Goal: Transaction & Acquisition: Book appointment/travel/reservation

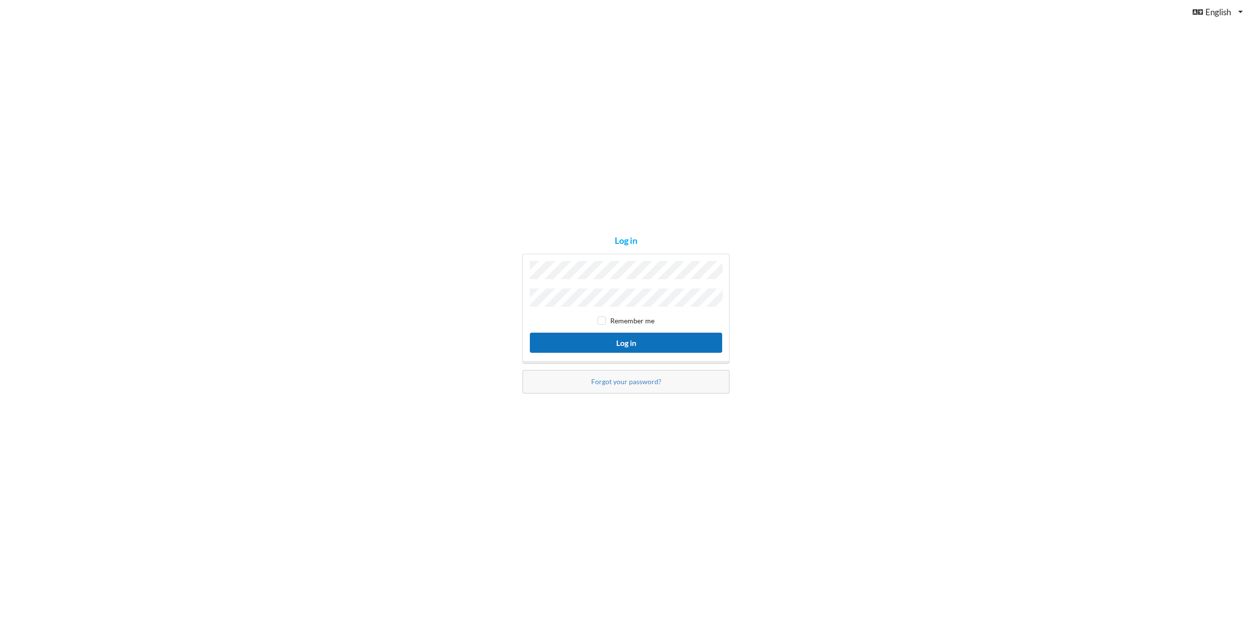
click at [601, 335] on button "Log in" at bounding box center [626, 343] width 192 height 20
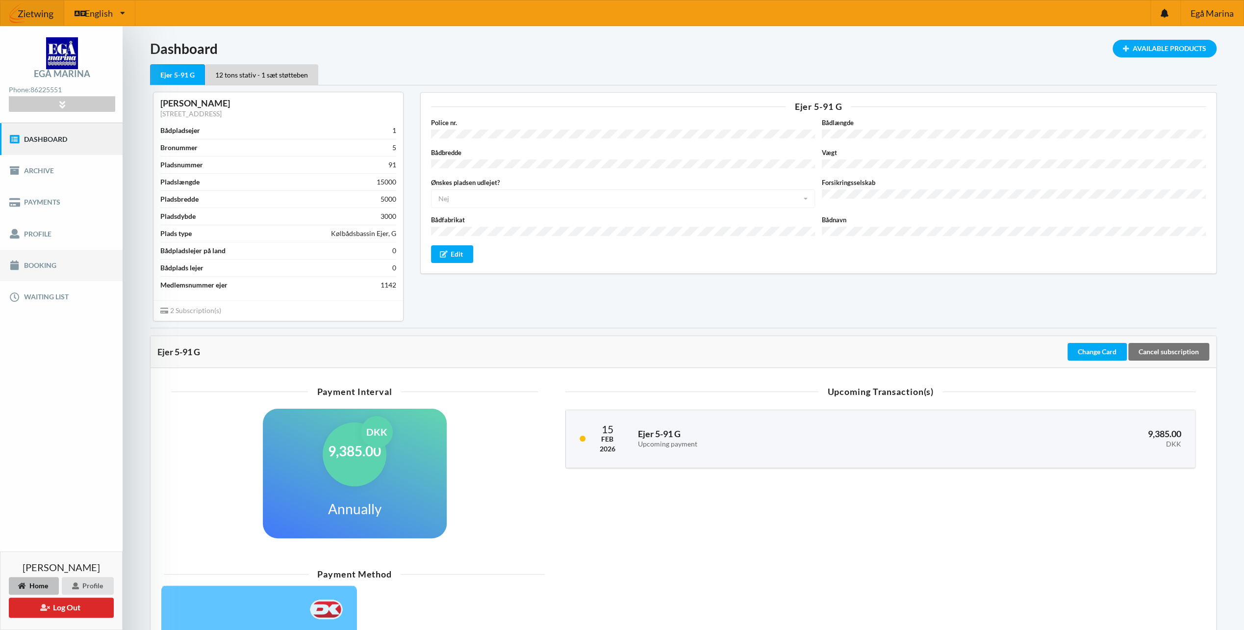
click at [38, 262] on link "Booking" at bounding box center [61, 265] width 123 height 31
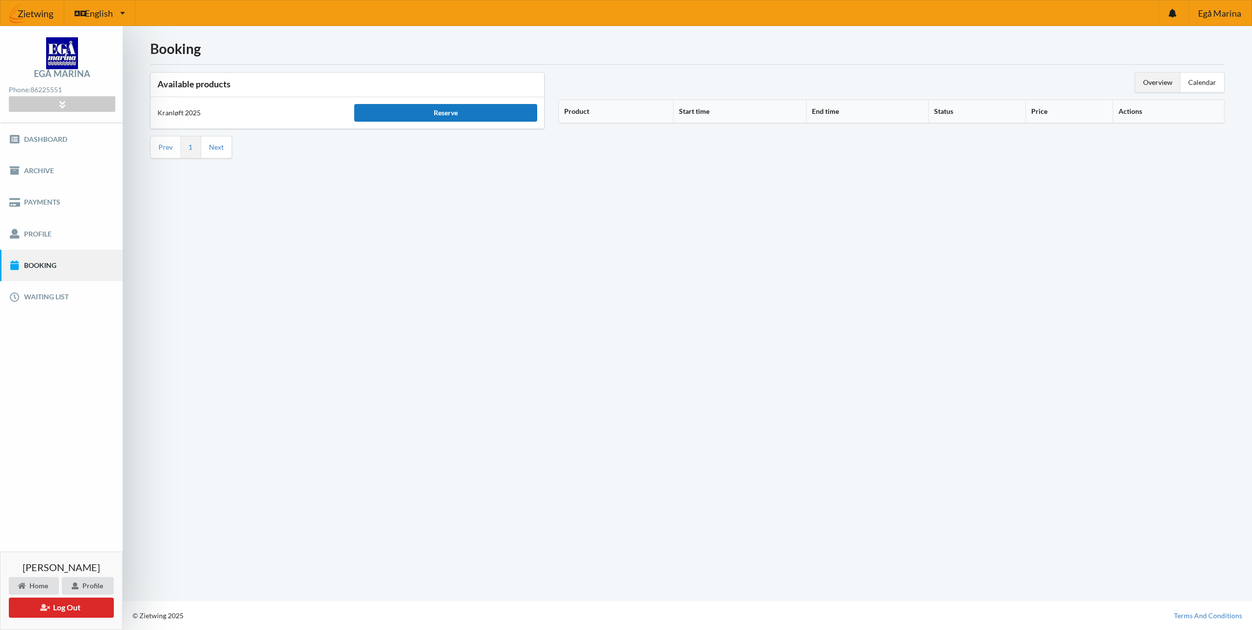
click at [490, 114] on div "Reserve" at bounding box center [445, 113] width 183 height 18
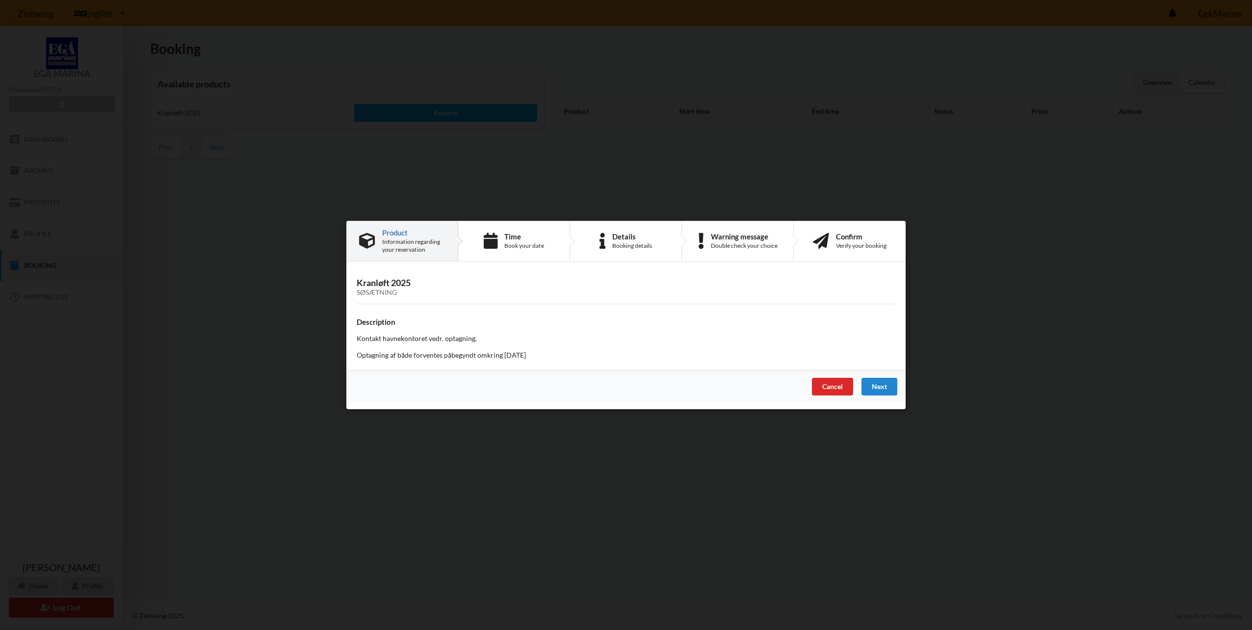
drag, startPoint x: 462, startPoint y: 339, endPoint x: 563, endPoint y: 365, distance: 104.3
click at [563, 365] on div "Kranløft 2025 Søsætning Description Kontakt havnekontoret vedr. optagning. Opta…" at bounding box center [625, 319] width 559 height 103
drag, startPoint x: 563, startPoint y: 365, endPoint x: 548, endPoint y: 354, distance: 18.2
click at [548, 355] on p "Optagning af både forventes påbegyndt omkring [DATE]" at bounding box center [626, 355] width 539 height 10
click at [433, 350] on p "Optagning af både forventes påbegyndt omkring [DATE]" at bounding box center [626, 355] width 539 height 10
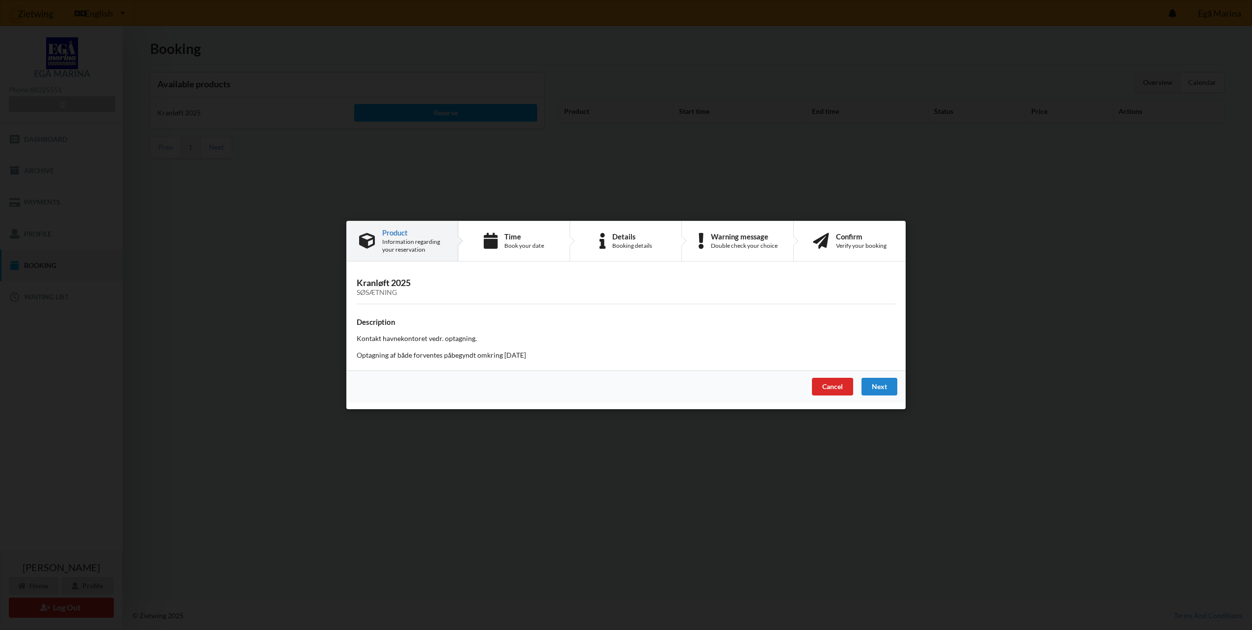
drag, startPoint x: 402, startPoint y: 353, endPoint x: 533, endPoint y: 358, distance: 131.0
click at [533, 358] on p "Optagning af både forventes påbegyndt omkring [DATE]" at bounding box center [626, 355] width 539 height 10
click at [534, 358] on p "Optagning af både forventes påbegyndt omkring [DATE]" at bounding box center [626, 355] width 539 height 10
click at [537, 355] on p "Optagning af både forventes påbegyndt omkring [DATE]" at bounding box center [626, 355] width 539 height 10
click at [519, 245] on div "Book your date" at bounding box center [524, 246] width 40 height 8
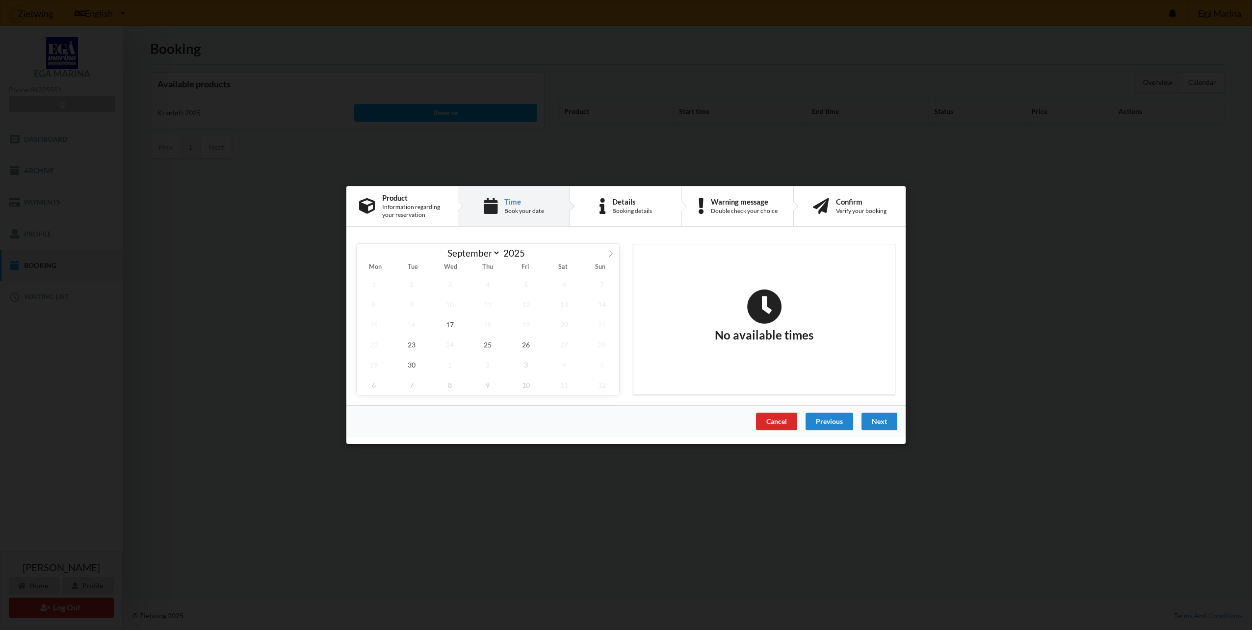
click at [606, 255] on span at bounding box center [610, 252] width 17 height 17
select select "9"
click at [569, 325] on span "18" at bounding box center [564, 324] width 34 height 20
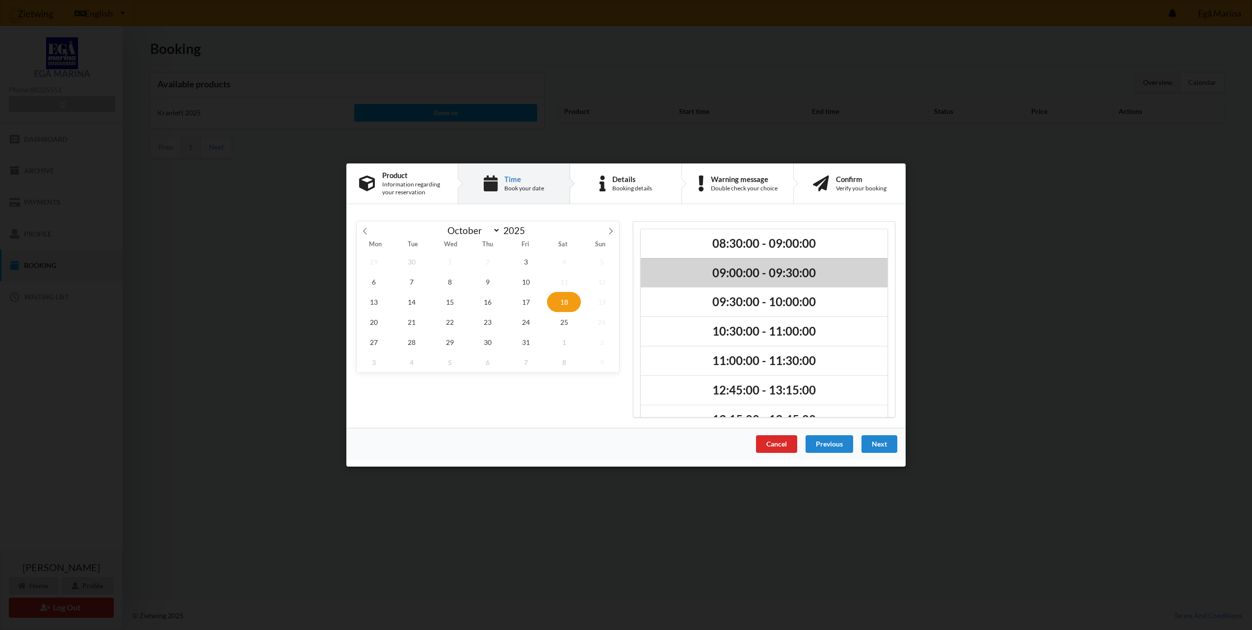
click at [727, 267] on h2 "09:00:00 - 09:30:00" at bounding box center [763, 272] width 233 height 15
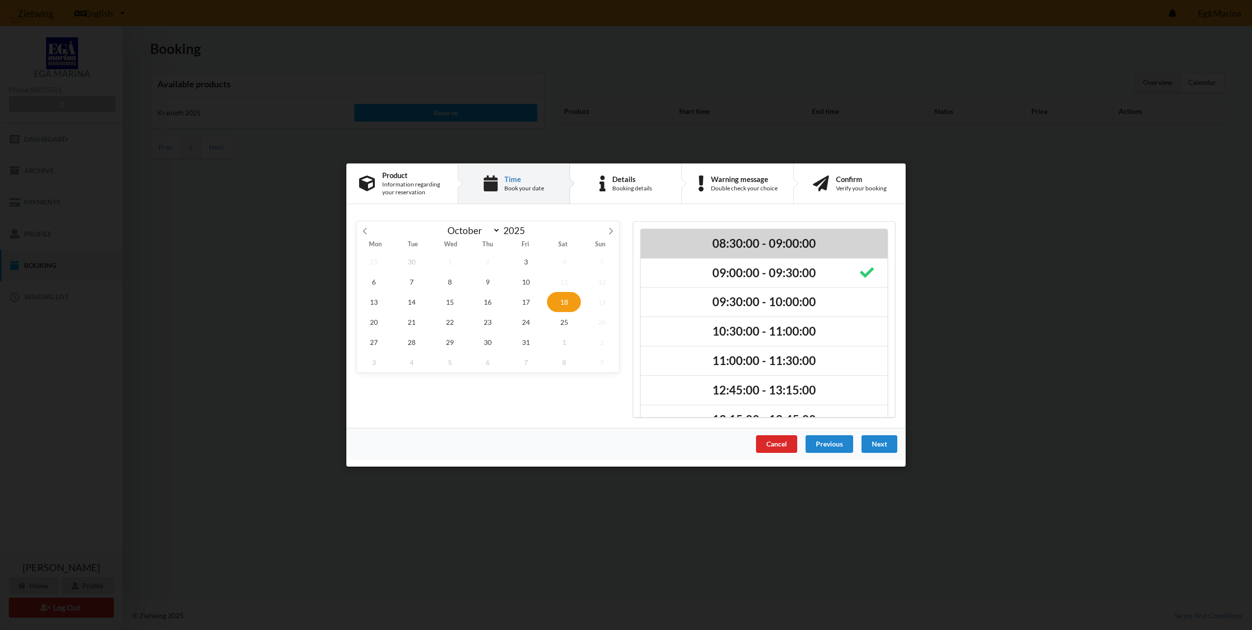
click at [759, 246] on h2 "08:30:00 - 09:00:00" at bounding box center [763, 243] width 233 height 15
click at [882, 442] on div "Next" at bounding box center [879, 444] width 36 height 18
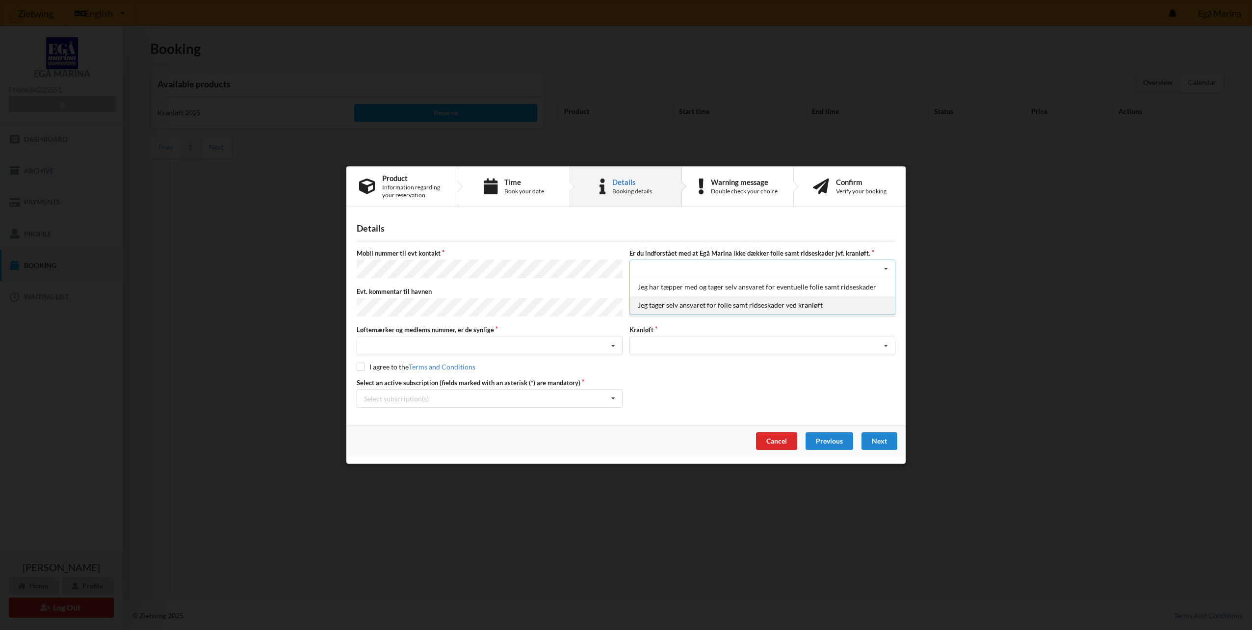
click at [708, 306] on div "Jeg tager selv ansvaret for folie samt ridseskader ved kranløft" at bounding box center [762, 305] width 265 height 18
click at [692, 301] on div "Landplads nr. 1 Landplads nr. 2 Landplads nr.3 Landplads nr. 4 Landplads nr. 5 …" at bounding box center [762, 307] width 266 height 19
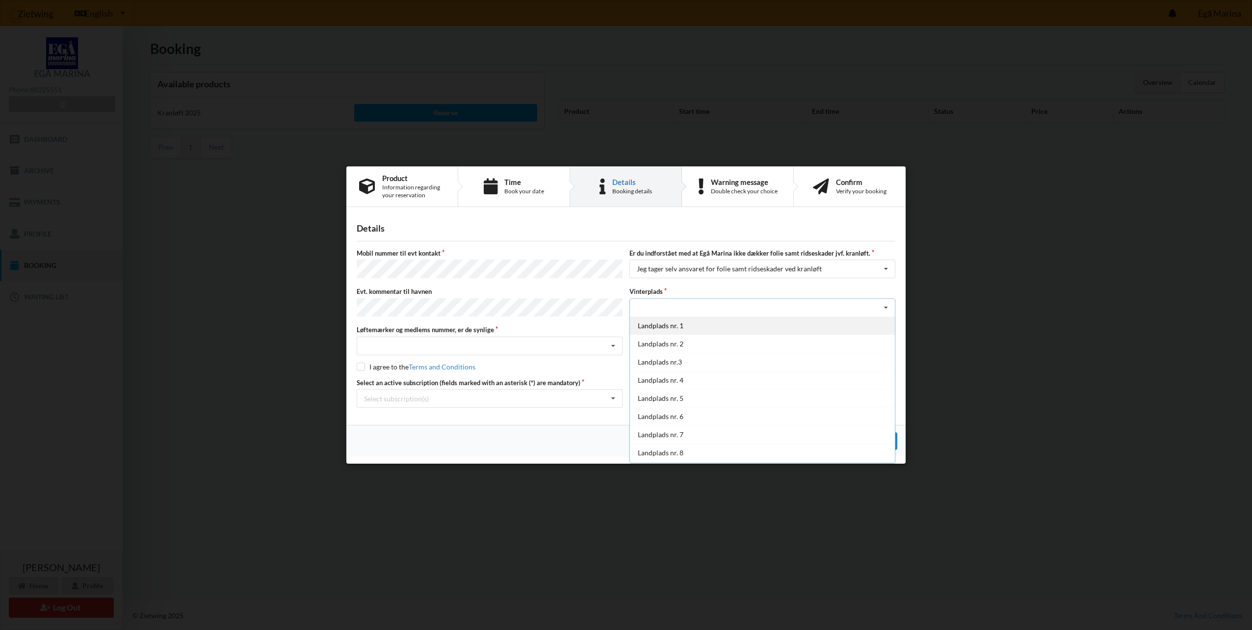
click at [668, 325] on div "Landplads nr. 1" at bounding box center [762, 325] width 265 height 18
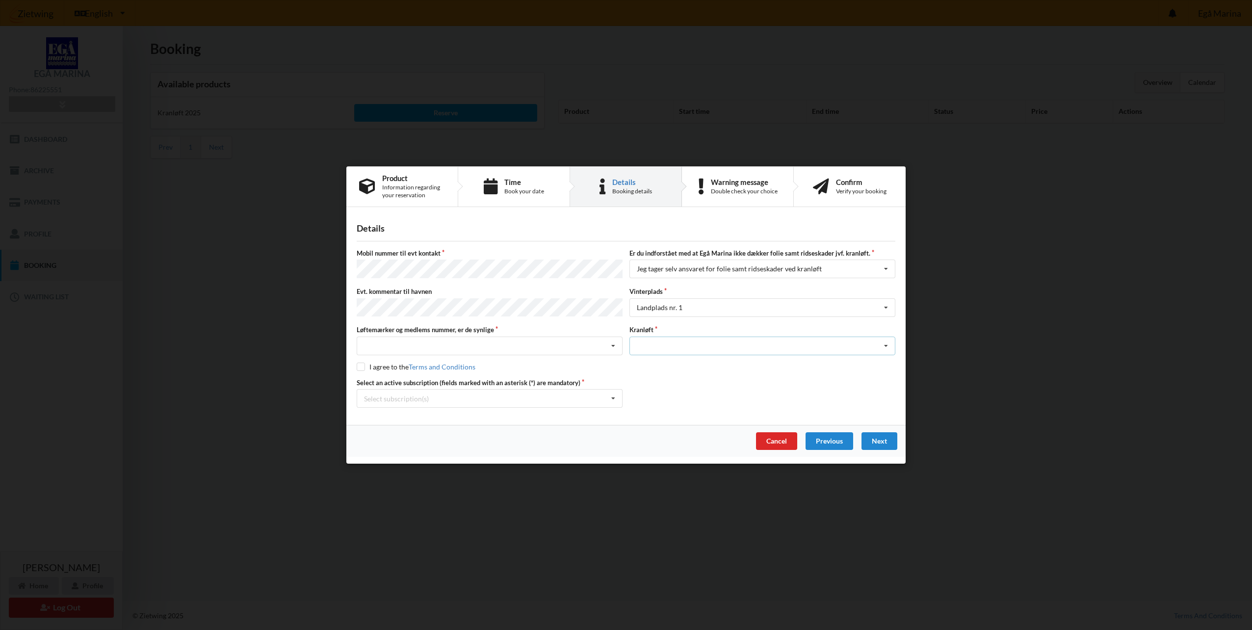
click at [687, 336] on div "Optagning" at bounding box center [762, 345] width 266 height 19
click at [662, 361] on div "Optagning" at bounding box center [762, 363] width 265 height 18
click at [491, 342] on div "Nej, jeg kontakter havnekontoret inden løftet Ja, mine mærker er synlige og int…" at bounding box center [490, 345] width 266 height 19
click at [422, 382] on div "Ja, mine mærker er synlige og intakte" at bounding box center [489, 381] width 265 height 18
click at [359, 365] on input "checkbox" at bounding box center [361, 366] width 8 height 8
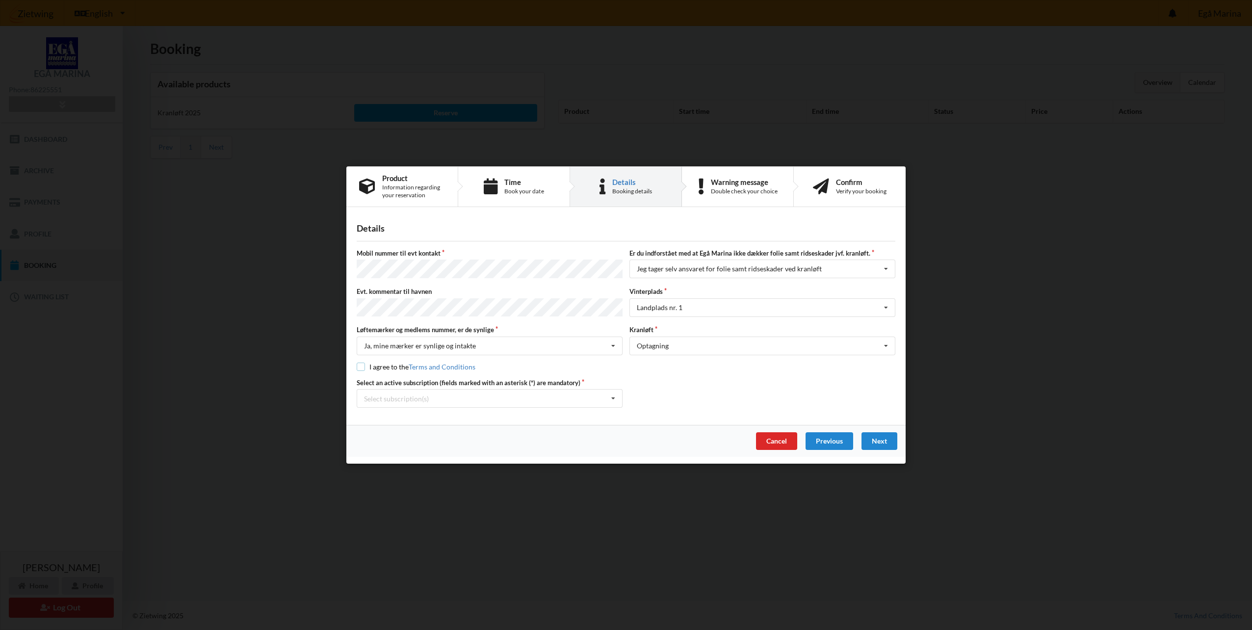
checkbox input "true"
click at [488, 396] on div "Select subscription(s) * Ejer 5-91 G * 12 tons stativ - 1 sæt støtteben" at bounding box center [490, 398] width 266 height 19
click at [429, 415] on div "* Ejer 5-91 G" at bounding box center [489, 416] width 265 height 18
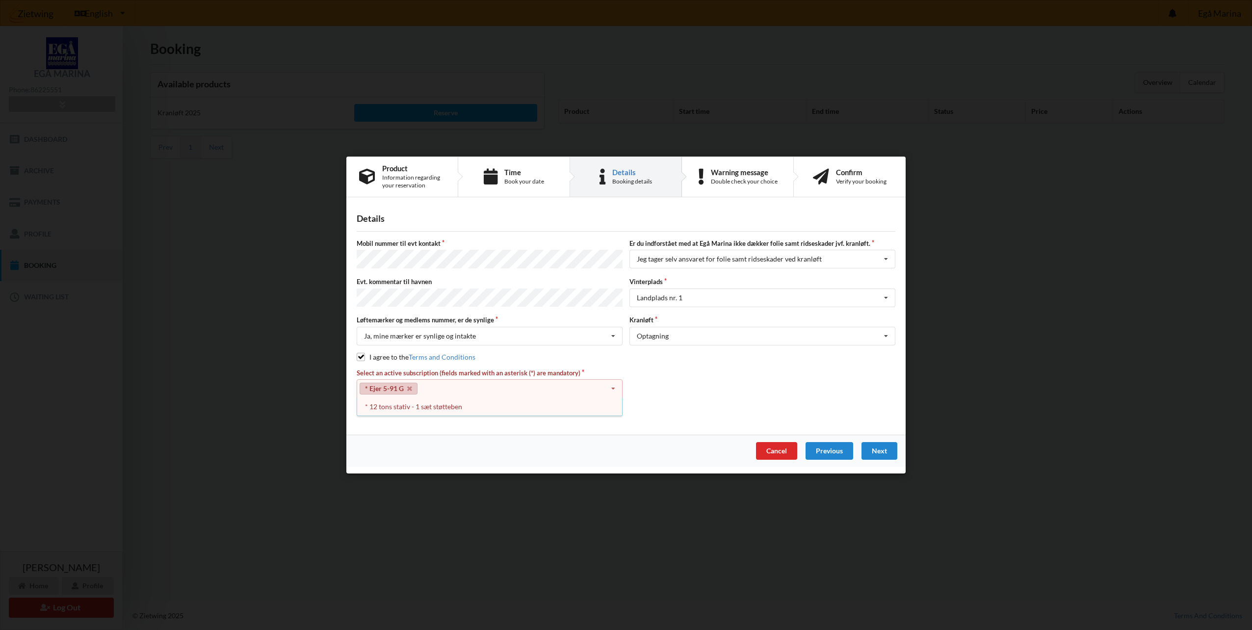
click at [708, 379] on div "Select an active subscription (fields marked with an asterisk (*) are mandatory…" at bounding box center [625, 392] width 545 height 49
click at [612, 386] on icon at bounding box center [613, 389] width 15 height 18
click at [448, 403] on div "* 12 tons stativ - 1 sæt støtteben" at bounding box center [489, 407] width 265 height 18
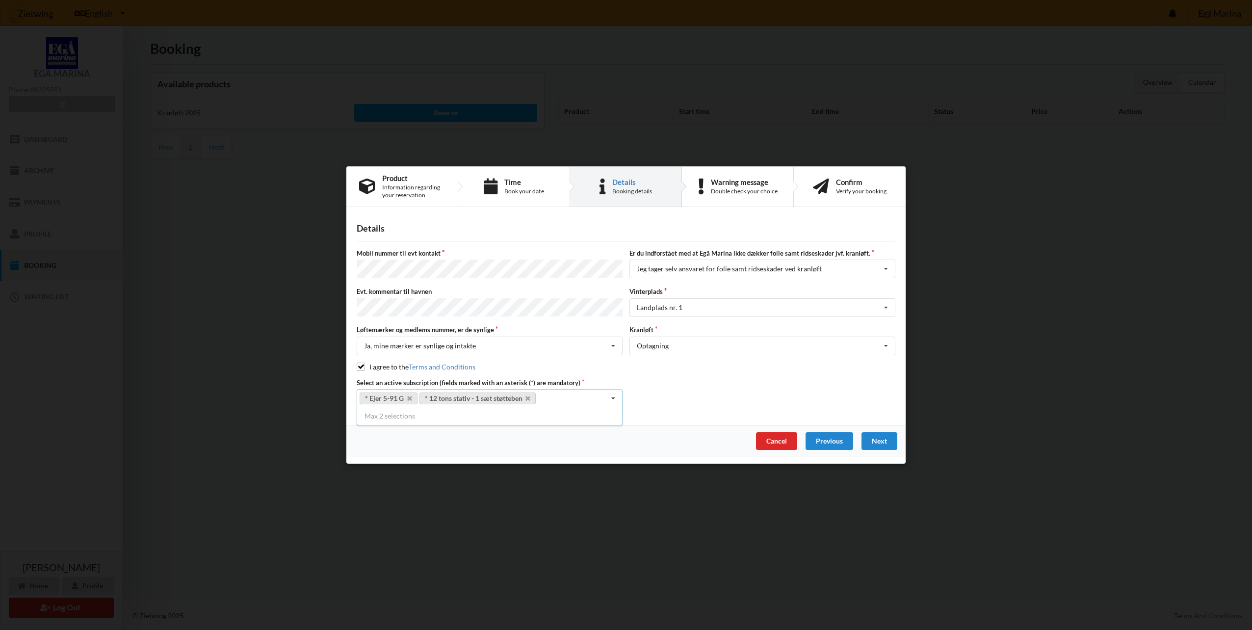
click at [694, 383] on div "Select an active subscription (fields marked with an asterisk (*) are mandatory…" at bounding box center [625, 392] width 545 height 29
click at [877, 437] on div "Next" at bounding box center [879, 441] width 36 height 18
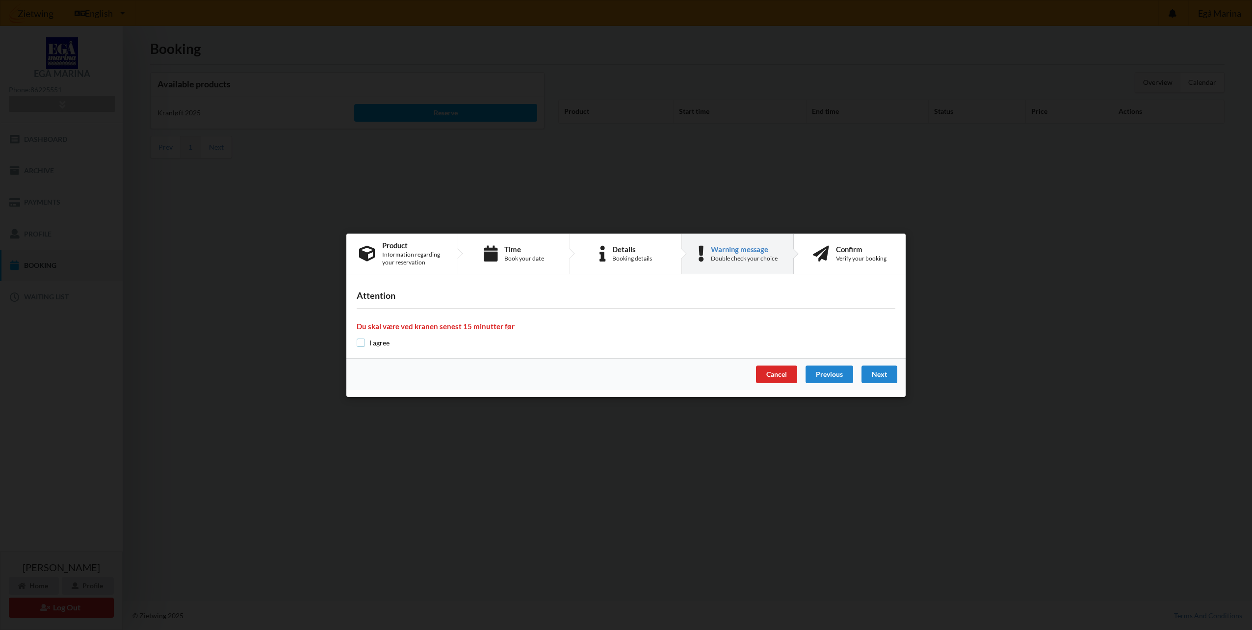
click at [363, 344] on input "checkbox" at bounding box center [361, 342] width 8 height 8
checkbox input "true"
click at [513, 250] on div "Time" at bounding box center [524, 249] width 40 height 8
select select "9"
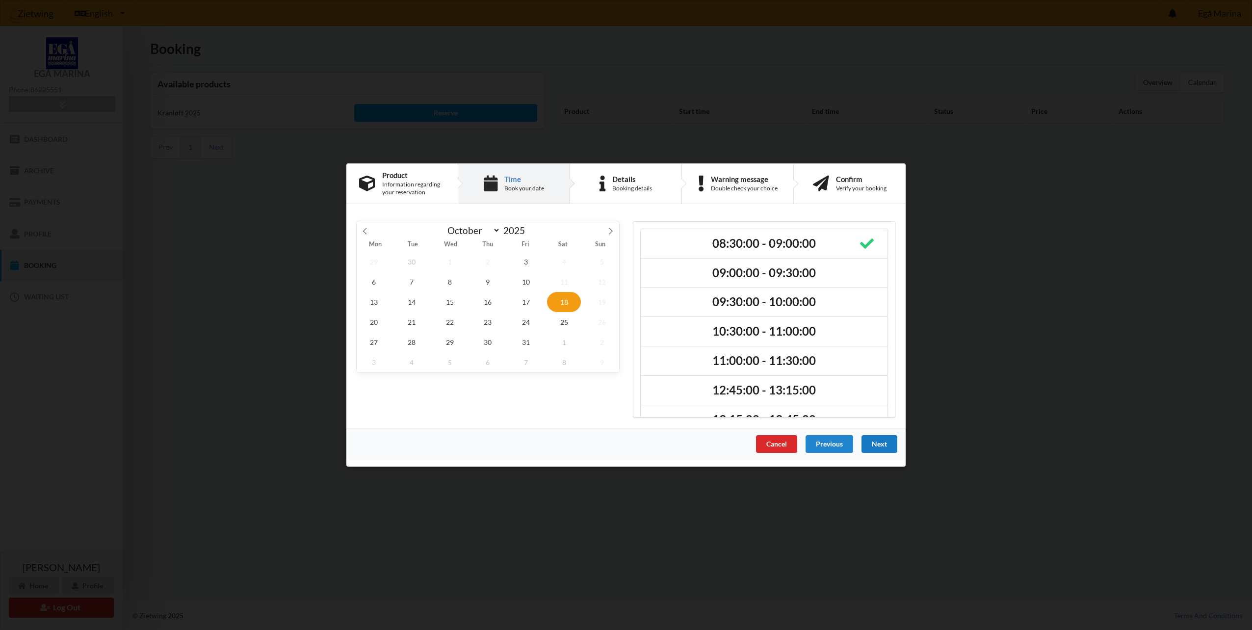
click at [876, 440] on div "Next" at bounding box center [879, 444] width 36 height 18
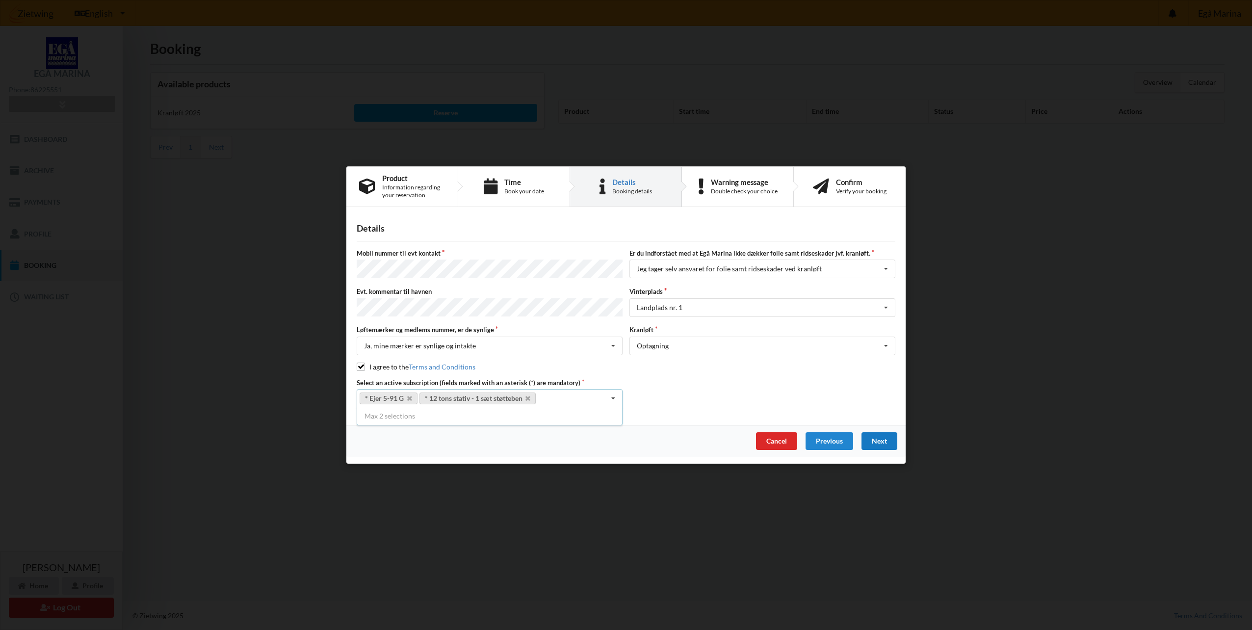
click at [879, 437] on div "Next" at bounding box center [879, 441] width 36 height 18
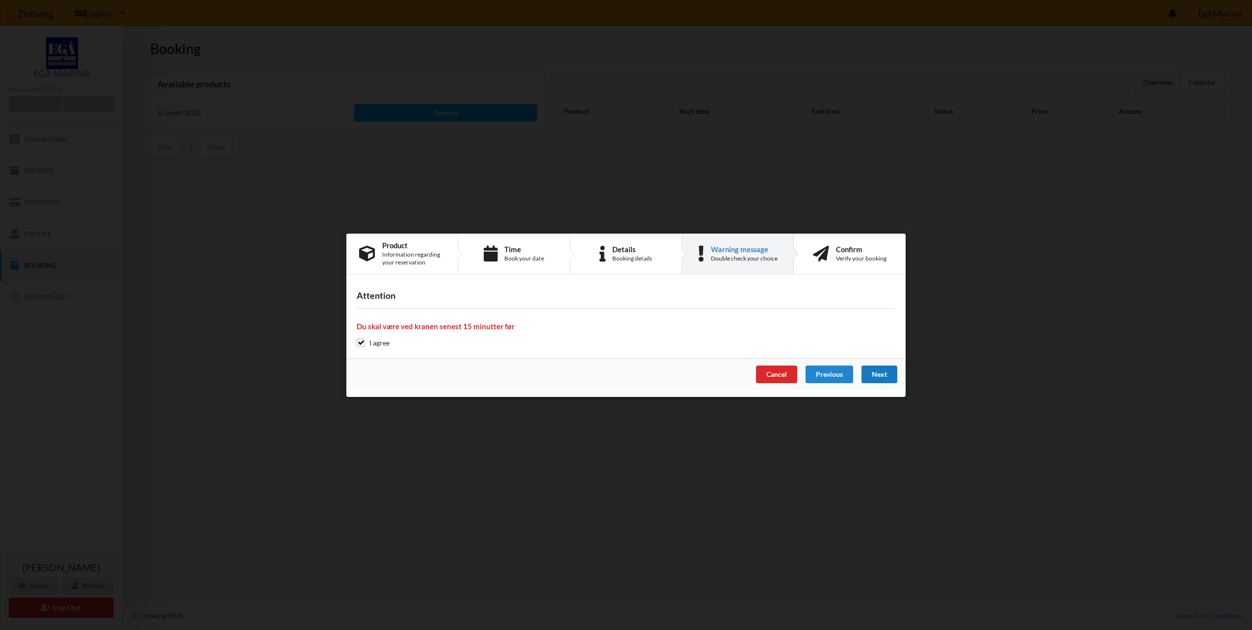
click at [877, 373] on div "Next" at bounding box center [879, 374] width 36 height 18
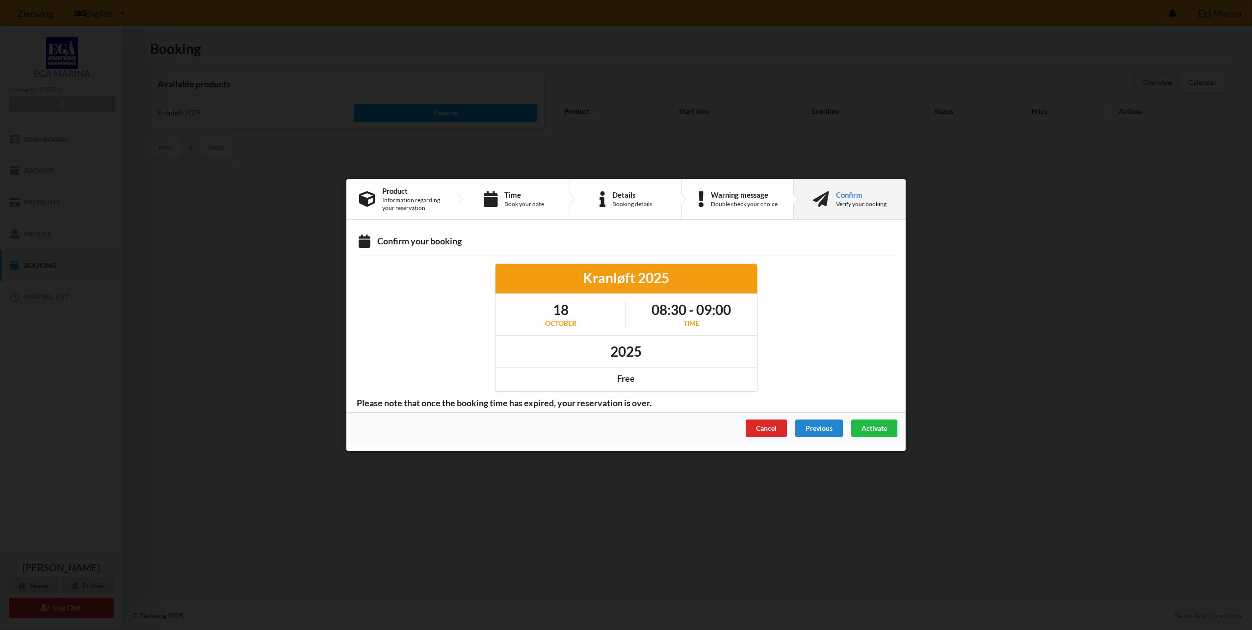
click at [874, 431] on span "Activate" at bounding box center [874, 428] width 26 height 8
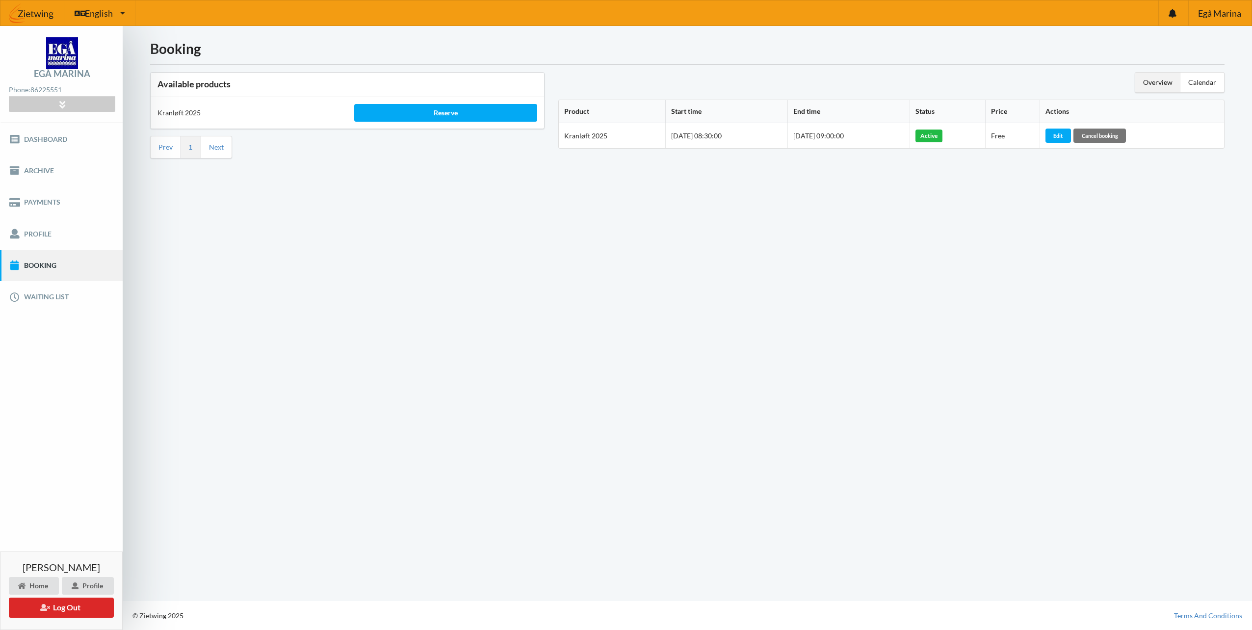
drag, startPoint x: 564, startPoint y: 249, endPoint x: 681, endPoint y: 88, distance: 199.0
click at [582, 242] on div "Booking Available products Kranløft 2025 Reserve Prev 1 Next Overview Calendar …" at bounding box center [687, 313] width 1129 height 575
